Goal: Navigation & Orientation: Find specific page/section

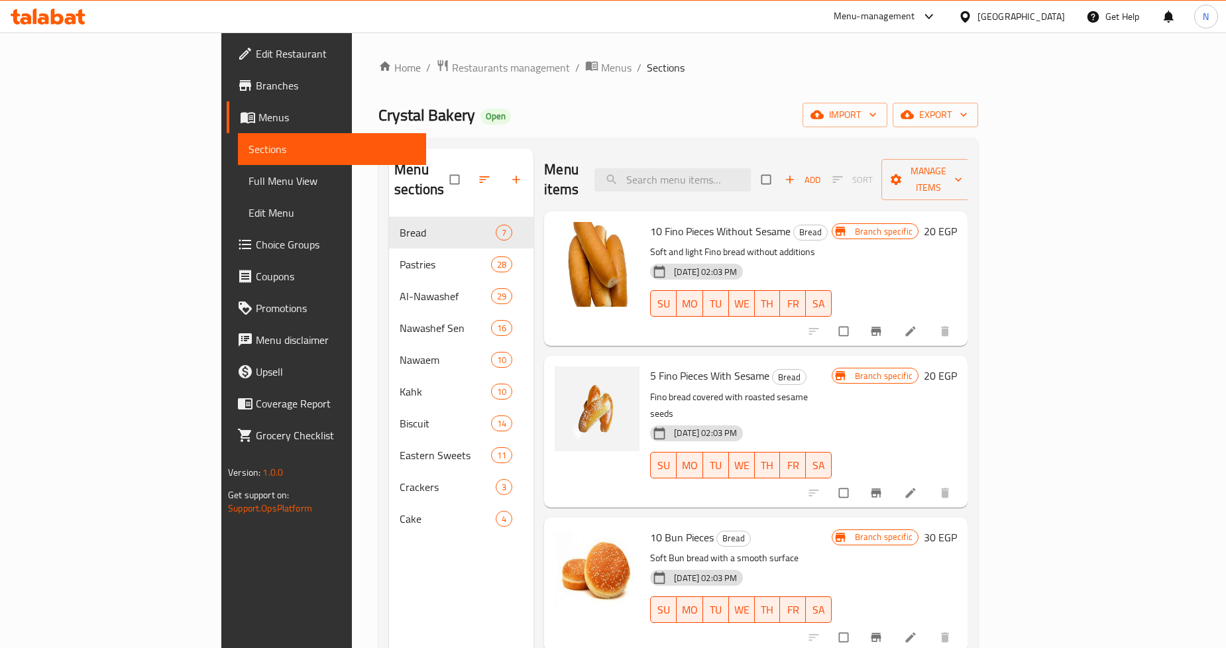
click at [1062, 11] on div "[GEOGRAPHIC_DATA]" at bounding box center [1020, 16] width 87 height 15
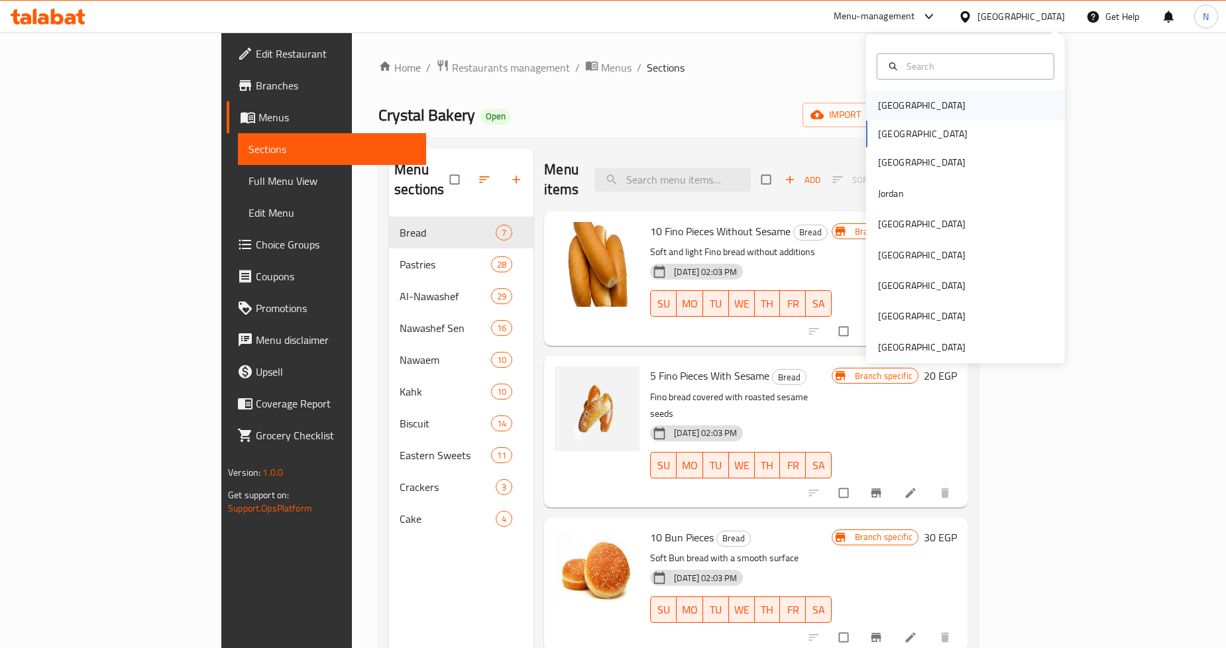
click at [932, 102] on div "[GEOGRAPHIC_DATA]" at bounding box center [965, 105] width 199 height 30
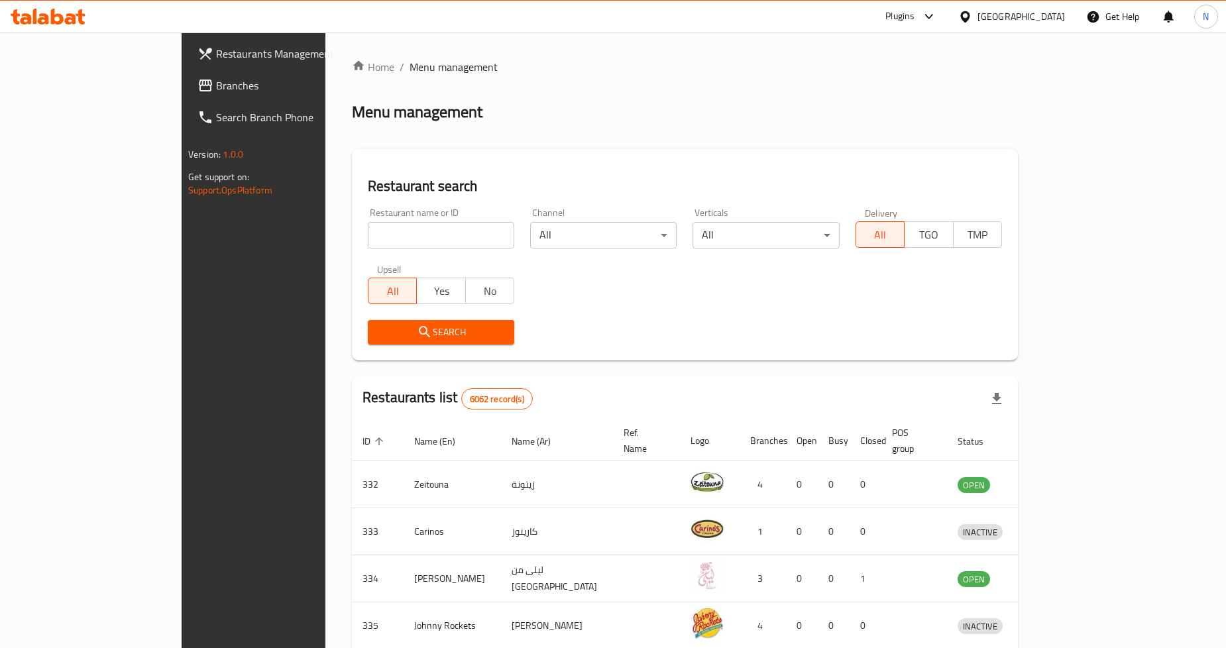
click at [1048, 16] on div "[GEOGRAPHIC_DATA]" at bounding box center [1020, 16] width 87 height 15
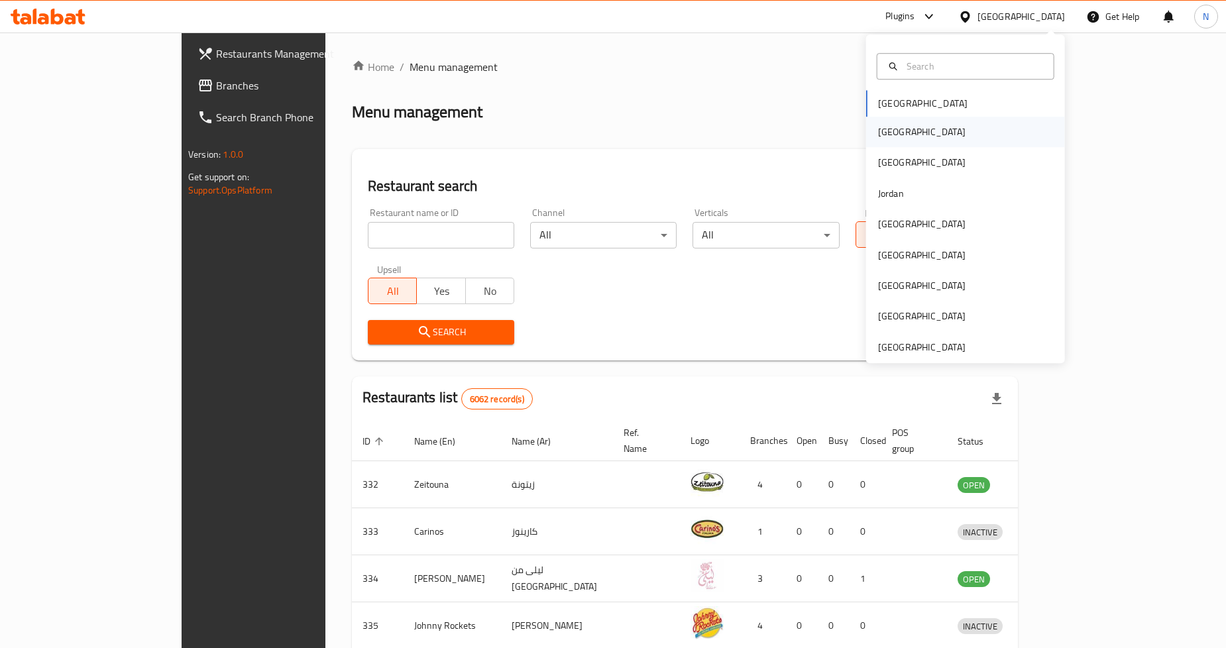
click at [938, 128] on div "[GEOGRAPHIC_DATA]" at bounding box center [965, 132] width 199 height 30
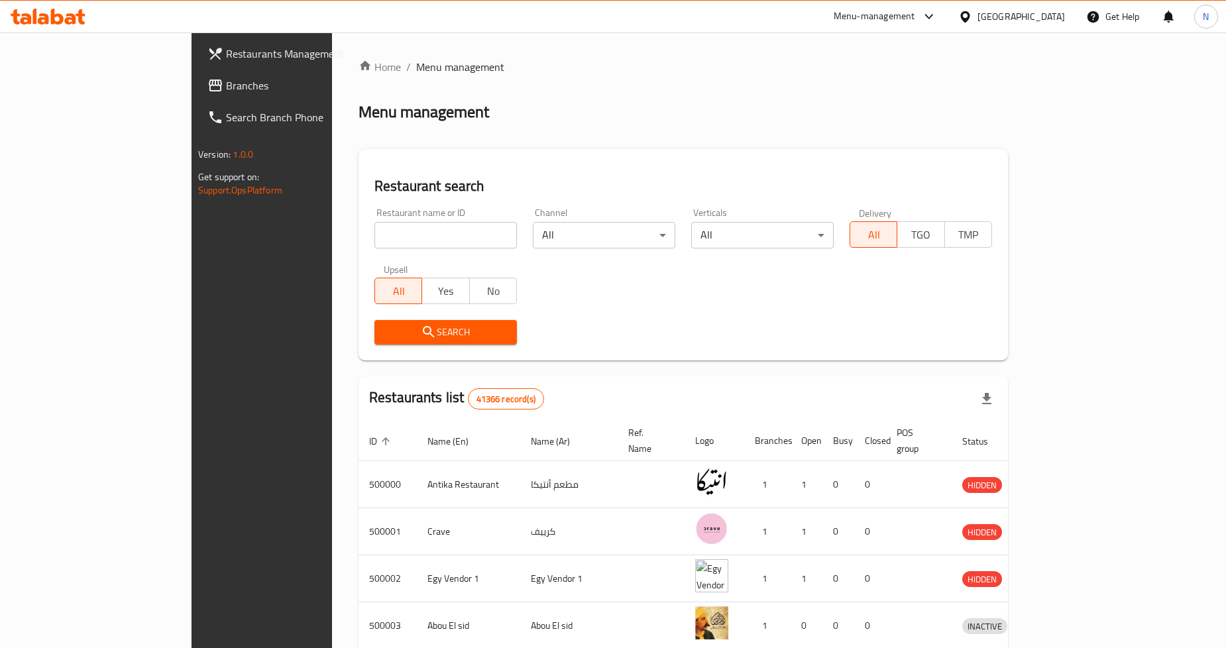
click at [226, 80] on span "Branches" at bounding box center [306, 86] width 160 height 16
